Goal: Information Seeking & Learning: Learn about a topic

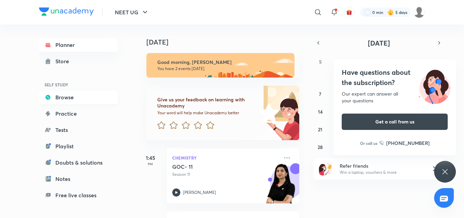
click at [60, 96] on link "Browse" at bounding box center [78, 97] width 79 height 14
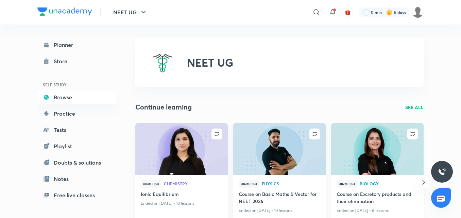
click at [377, 160] on img at bounding box center [377, 148] width 94 height 53
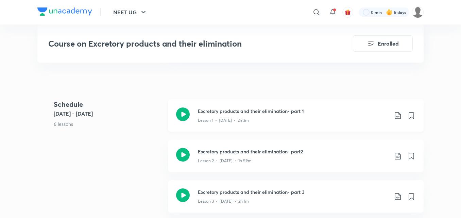
scroll to position [374, 0]
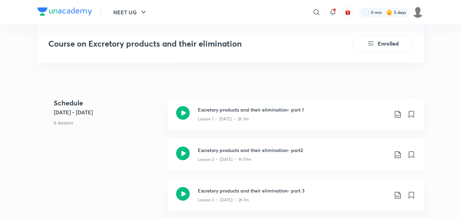
click at [177, 153] on icon at bounding box center [183, 153] width 14 height 14
